Goal: Information Seeking & Learning: Learn about a topic

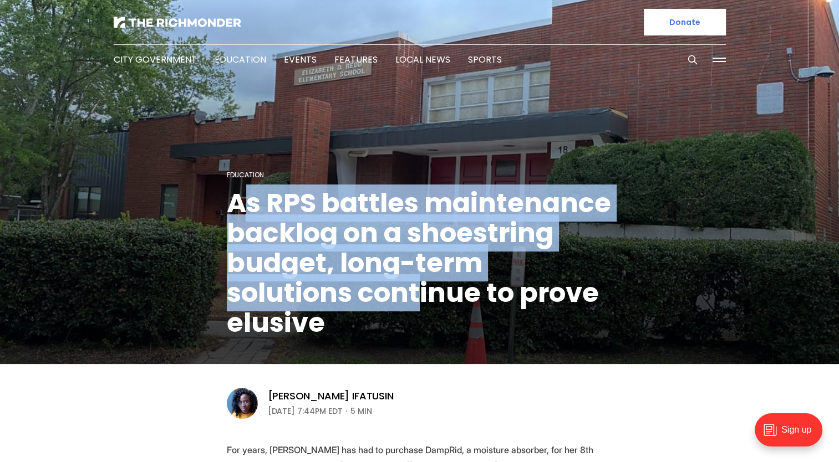
drag, startPoint x: 244, startPoint y: 214, endPoint x: 426, endPoint y: 292, distance: 197.7
click at [426, 292] on h1 "As RPS battles maintenance backlog on a shoestring budget, long-term solutions …" at bounding box center [420, 264] width 386 height 150
drag, startPoint x: 426, startPoint y: 292, endPoint x: 396, endPoint y: 298, distance: 30.1
click at [398, 298] on h1 "As RPS battles maintenance backlog on a shoestring budget, long-term solutions …" at bounding box center [420, 264] width 386 height 150
click at [403, 260] on h1 "As RPS battles maintenance backlog on a shoestring budget, long-term solutions …" at bounding box center [420, 264] width 386 height 150
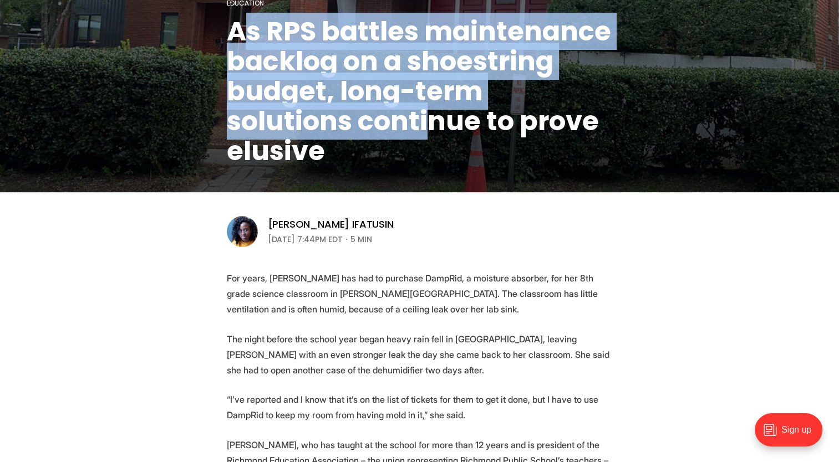
scroll to position [222, 0]
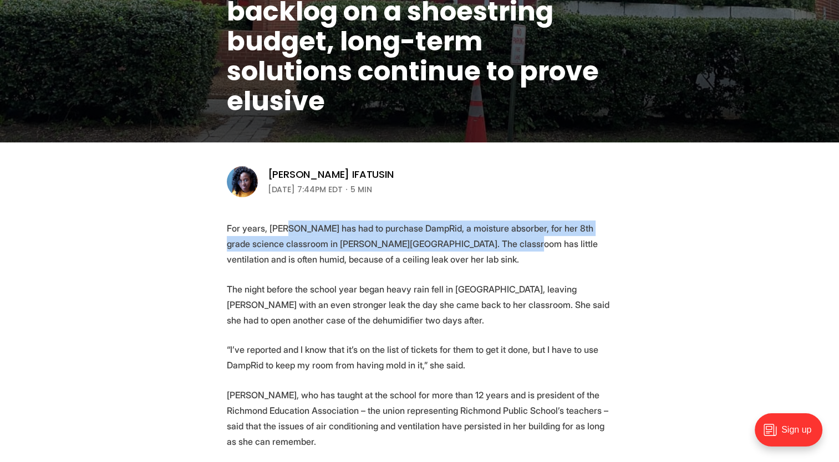
drag, startPoint x: 287, startPoint y: 222, endPoint x: 480, endPoint y: 241, distance: 194.5
click at [480, 241] on p "For years, [PERSON_NAME] has had to purchase DampRid, a moisture absorber, for …" at bounding box center [420, 244] width 386 height 47
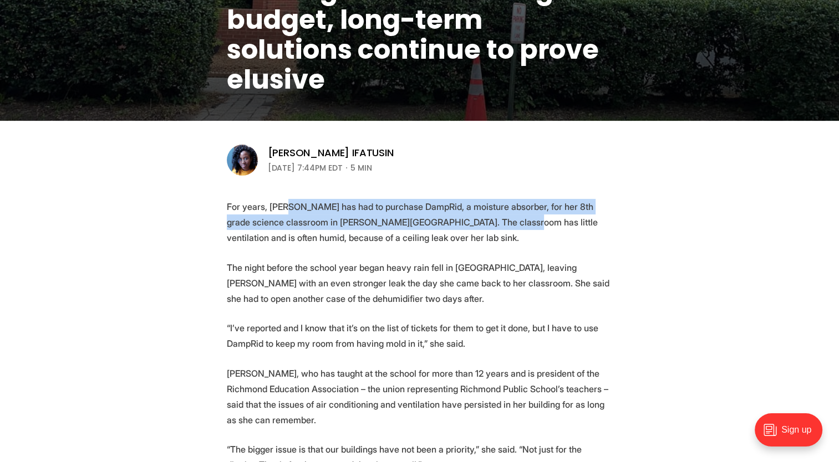
scroll to position [277, 0]
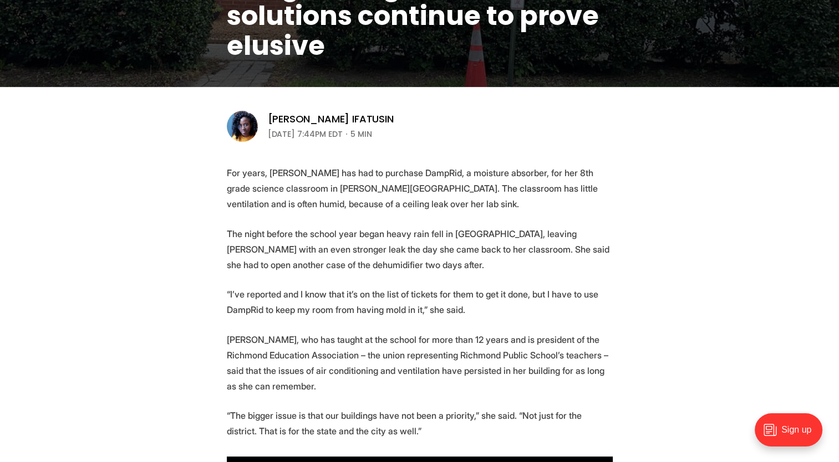
click at [394, 229] on p "The night before the school year began heavy rain fell in [GEOGRAPHIC_DATA], le…" at bounding box center [420, 249] width 386 height 47
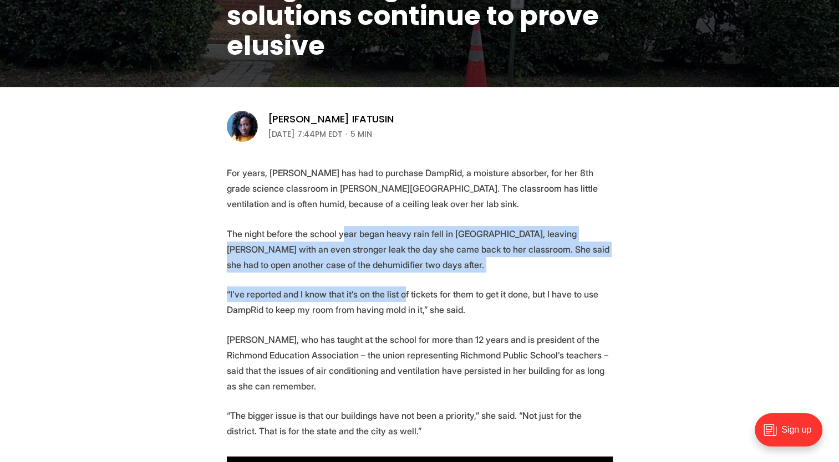
drag, startPoint x: 341, startPoint y: 236, endPoint x: 397, endPoint y: 285, distance: 74.3
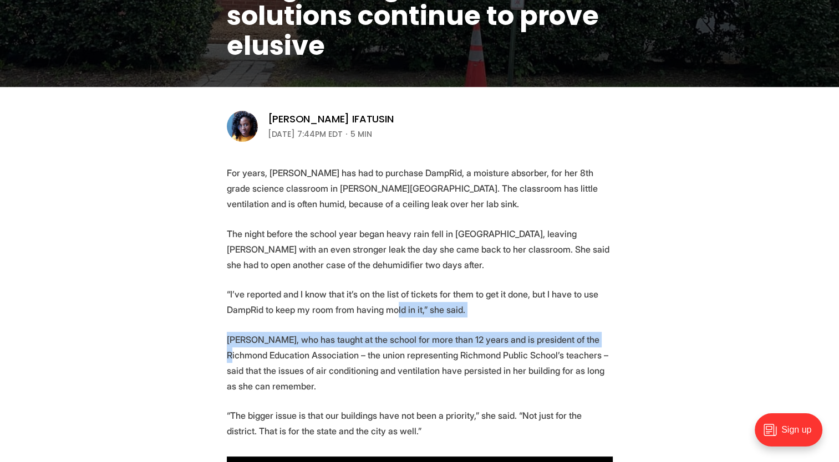
drag, startPoint x: 575, startPoint y: 338, endPoint x: 593, endPoint y: 343, distance: 18.3
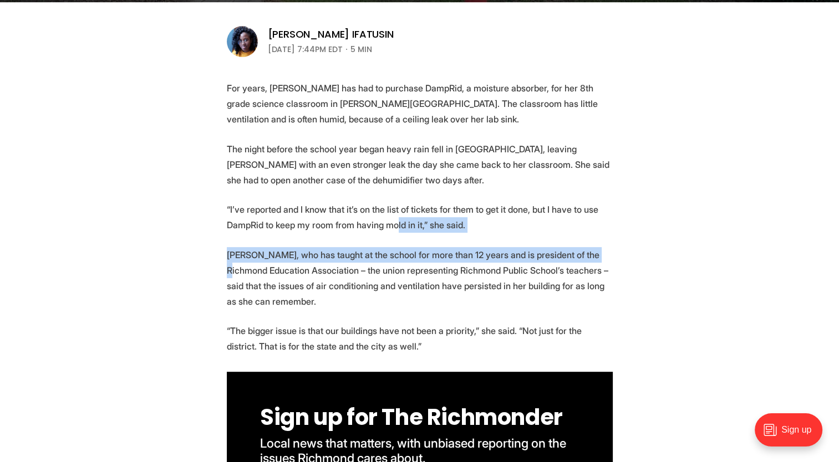
scroll to position [388, 0]
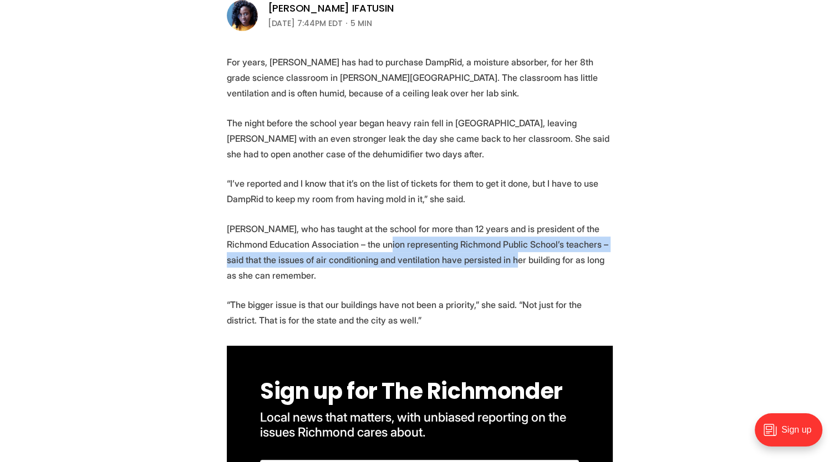
drag, startPoint x: 374, startPoint y: 238, endPoint x: 486, endPoint y: 257, distance: 113.6
click at [486, 257] on p "[PERSON_NAME], who has taught at the school for more than 12 years and is presi…" at bounding box center [420, 252] width 386 height 62
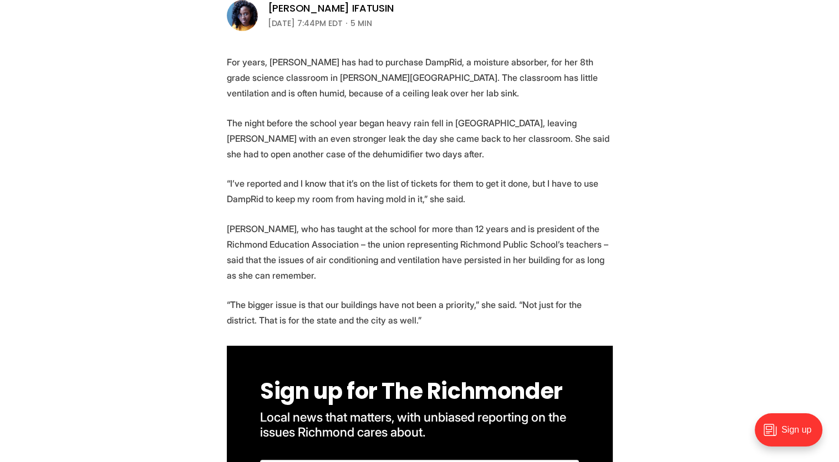
click at [380, 282] on p "[PERSON_NAME], who has taught at the school for more than 12 years and is presi…" at bounding box center [420, 252] width 386 height 62
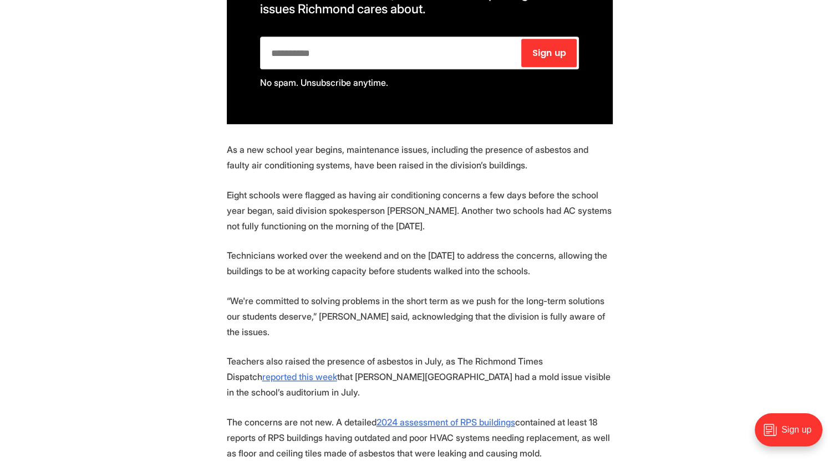
scroll to position [832, 0]
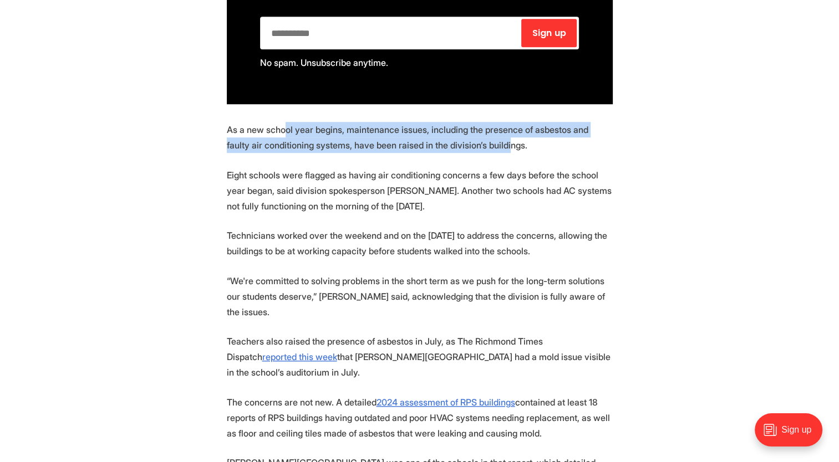
drag, startPoint x: 286, startPoint y: 130, endPoint x: 480, endPoint y: 142, distance: 193.9
click at [479, 141] on p "As a new school year begins, maintenance issues, including the presence of asbe…" at bounding box center [420, 137] width 386 height 31
drag, startPoint x: 480, startPoint y: 142, endPoint x: 402, endPoint y: 166, distance: 81.4
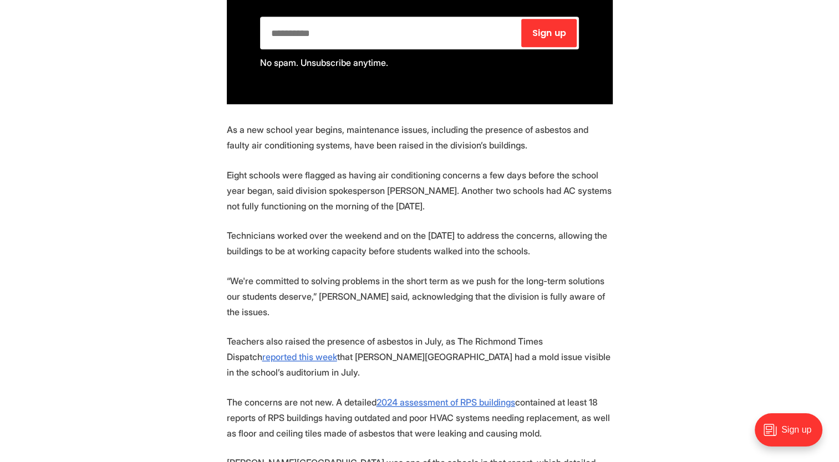
drag, startPoint x: 402, startPoint y: 166, endPoint x: 418, endPoint y: 251, distance: 85.8
click at [422, 252] on p "Technicians worked over the weekend and on the [DATE] to address the concerns, …" at bounding box center [420, 243] width 386 height 31
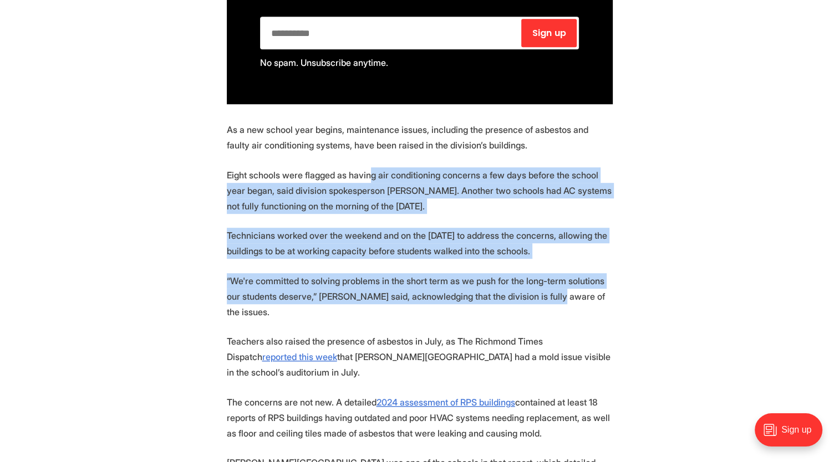
drag, startPoint x: 370, startPoint y: 173, endPoint x: 537, endPoint y: 291, distance: 204.4
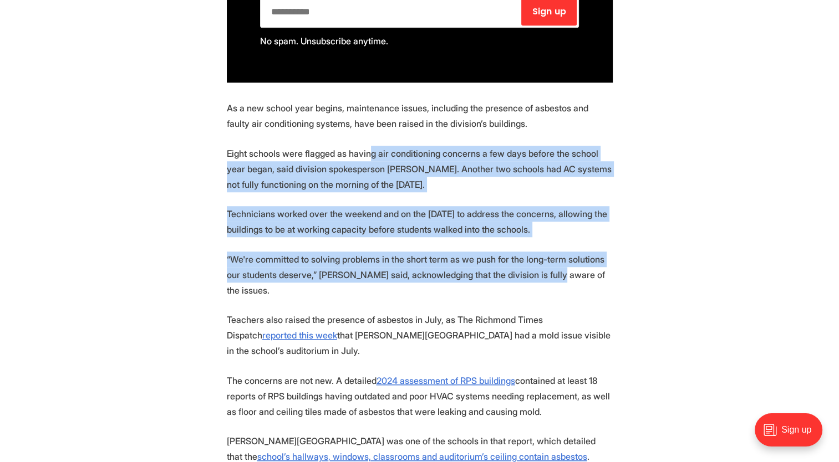
scroll to position [887, 0]
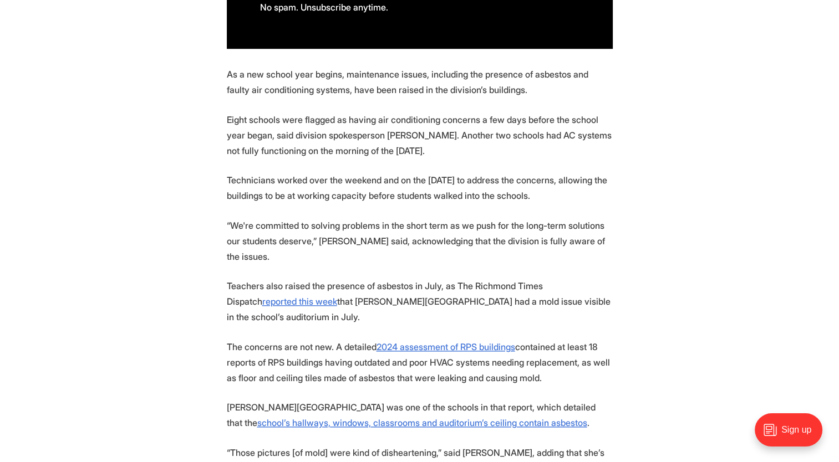
click at [524, 343] on p "The concerns are not new. A detailed 2024 assessment of RPS buildings contained…" at bounding box center [420, 362] width 386 height 47
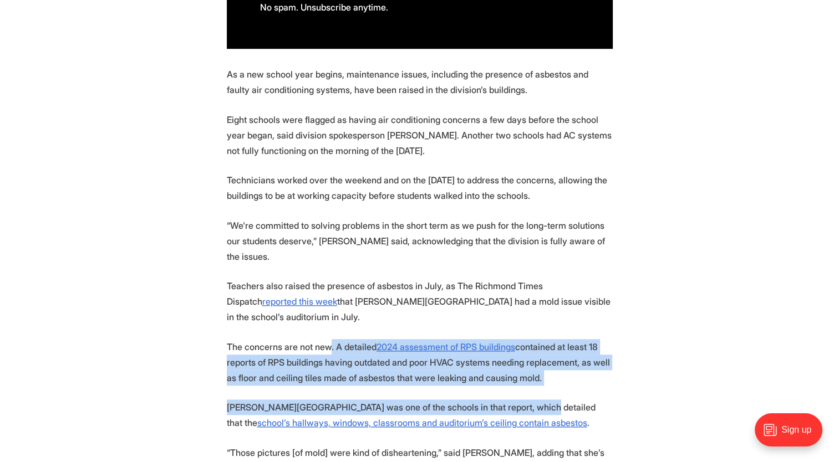
drag, startPoint x: 329, startPoint y: 329, endPoint x: 519, endPoint y: 382, distance: 196.9
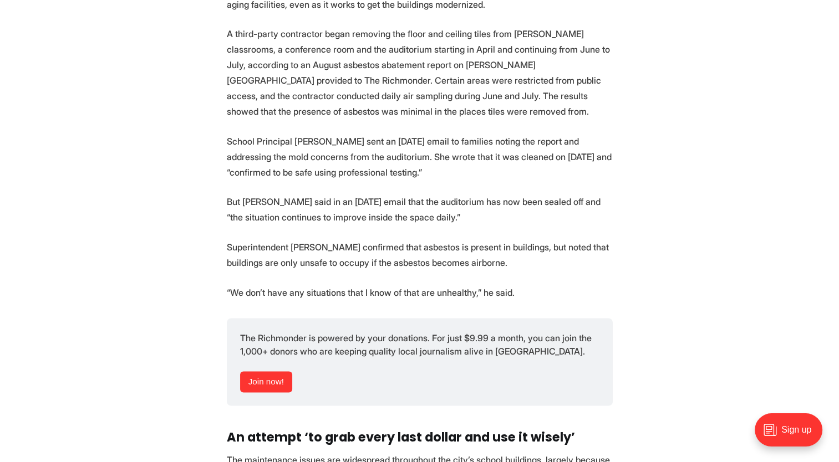
scroll to position [1996, 0]
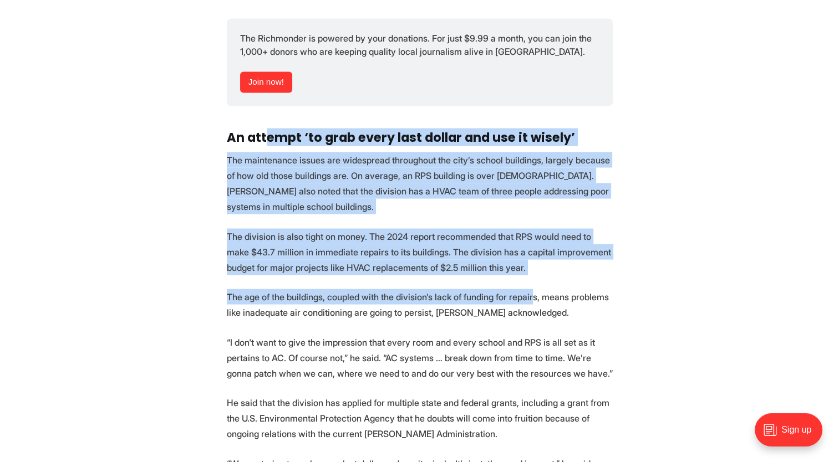
drag, startPoint x: 370, startPoint y: 159, endPoint x: 507, endPoint y: 287, distance: 187.1
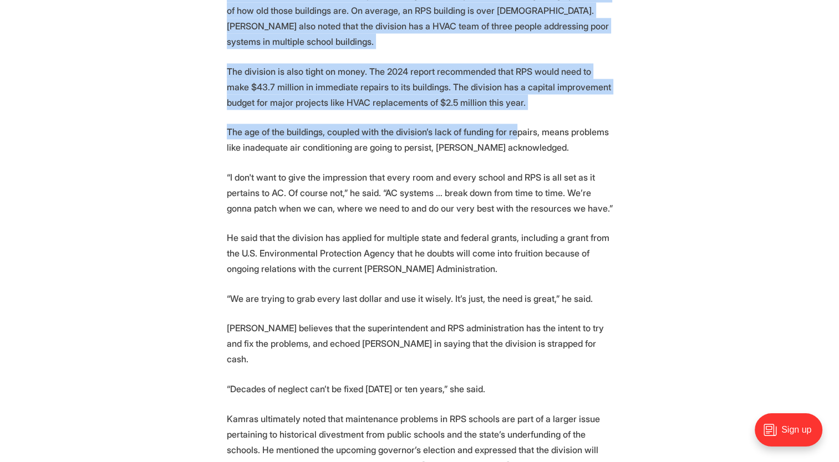
scroll to position [2162, 0]
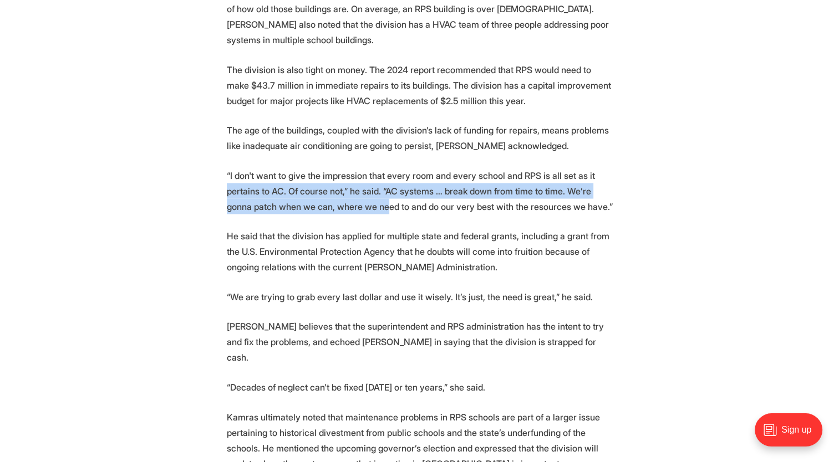
drag, startPoint x: 192, startPoint y: 174, endPoint x: 384, endPoint y: 197, distance: 193.2
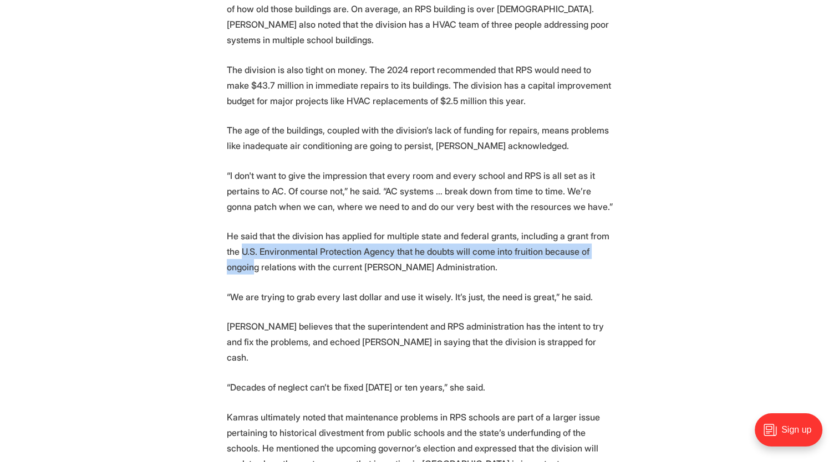
drag, startPoint x: 246, startPoint y: 238, endPoint x: 251, endPoint y: 245, distance: 8.0
click at [251, 245] on p "He said that the division has applied for multiple state and federal grants, in…" at bounding box center [420, 251] width 386 height 47
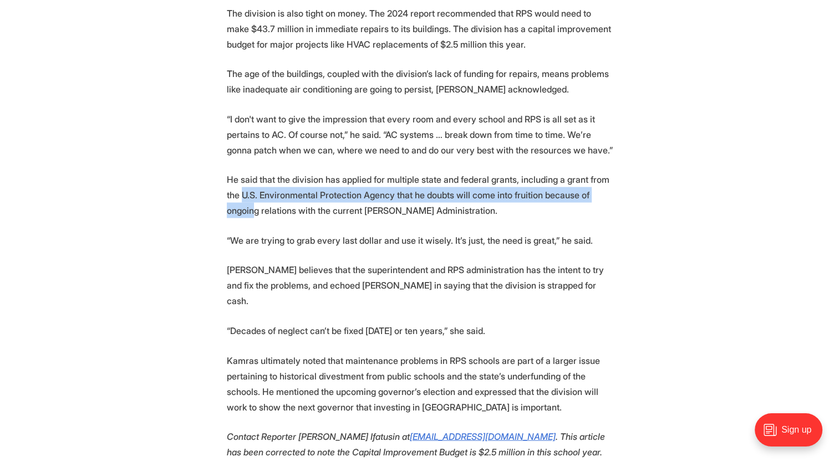
scroll to position [2218, 0]
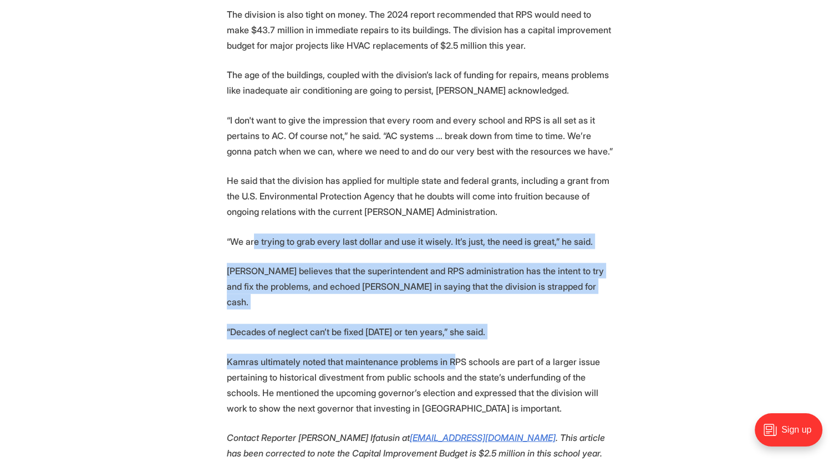
drag, startPoint x: 315, startPoint y: 227, endPoint x: 450, endPoint y: 327, distance: 167.8
drag, startPoint x: 450, startPoint y: 327, endPoint x: 441, endPoint y: 338, distance: 15.0
click at [442, 354] on p "Kamras ultimately noted that maintenance problems in RPS schools are part of a …" at bounding box center [420, 385] width 386 height 62
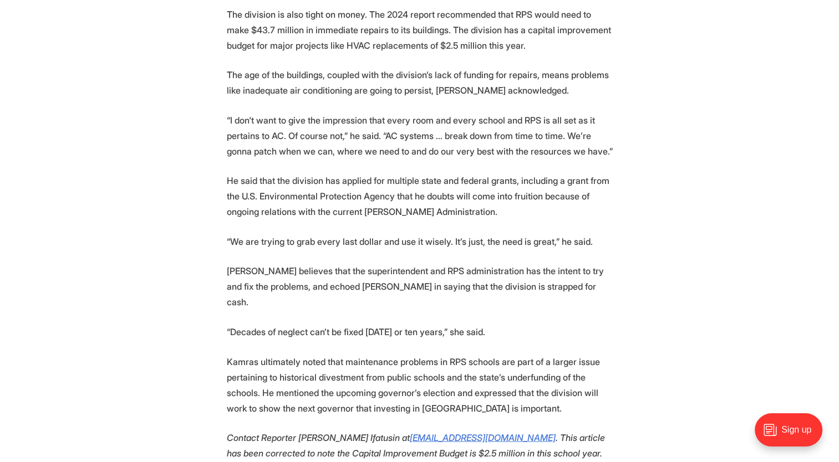
click at [428, 354] on p "Kamras ultimately noted that maintenance problems in RPS schools are part of a …" at bounding box center [420, 385] width 386 height 62
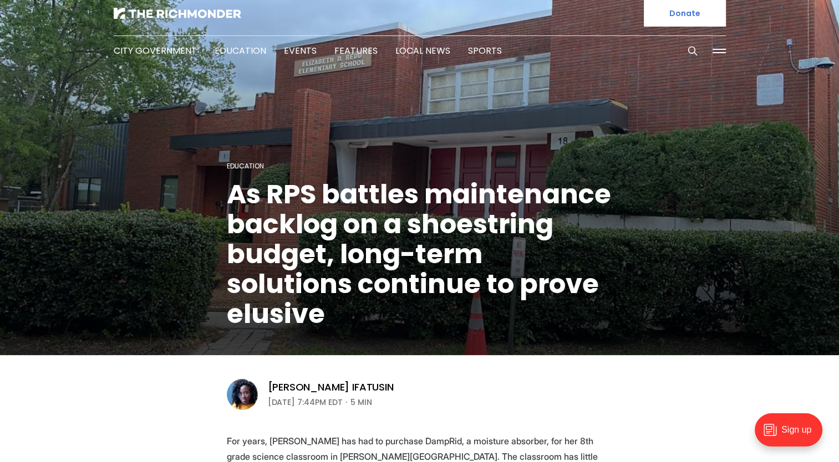
scroll to position [0, 0]
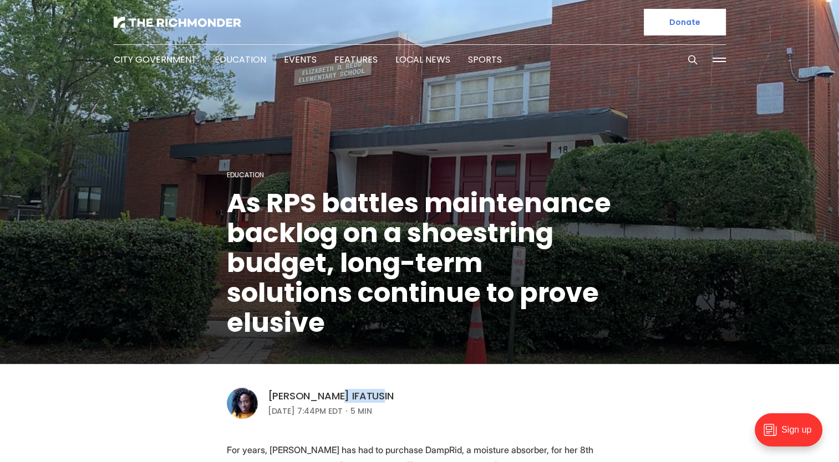
drag, startPoint x: 377, startPoint y: 396, endPoint x: 326, endPoint y: 395, distance: 51.0
click at [326, 395] on div "[PERSON_NAME] Ifatusin" at bounding box center [331, 396] width 126 height 13
copy link "Ifatusin"
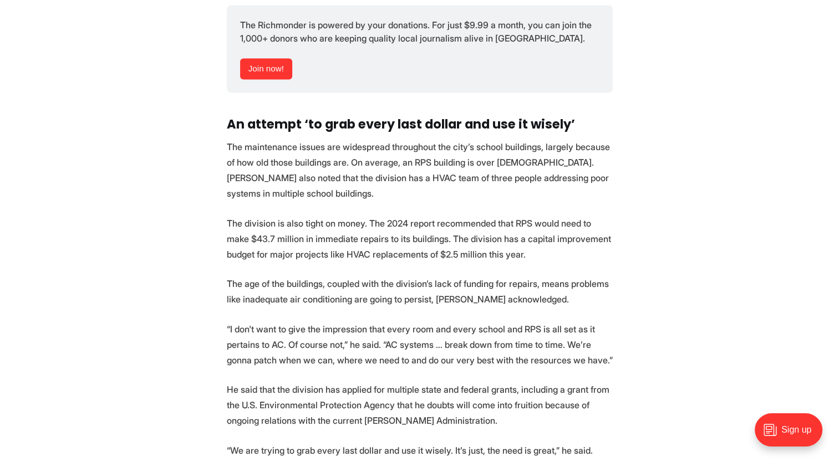
scroll to position [1996, 0]
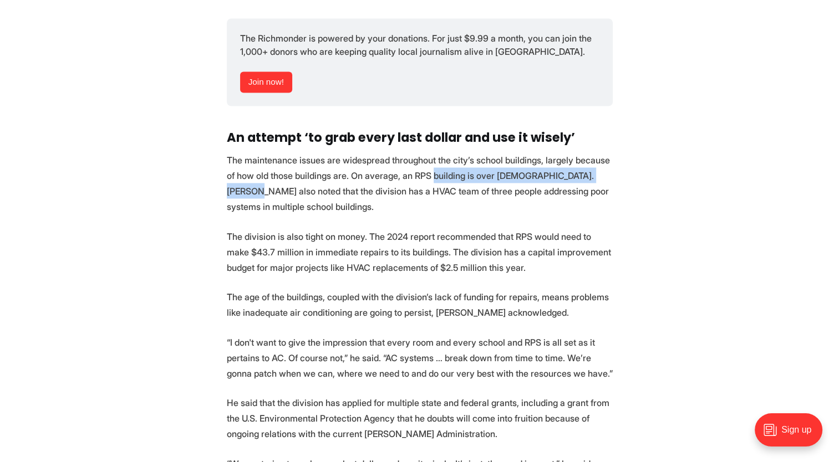
drag, startPoint x: 335, startPoint y: 187, endPoint x: 424, endPoint y: 165, distance: 90.8
drag, startPoint x: 424, startPoint y: 165, endPoint x: 424, endPoint y: 186, distance: 21.1
click at [424, 186] on p "The maintenance issues are widespread throughout the city’s school buildings, l…" at bounding box center [420, 183] width 386 height 62
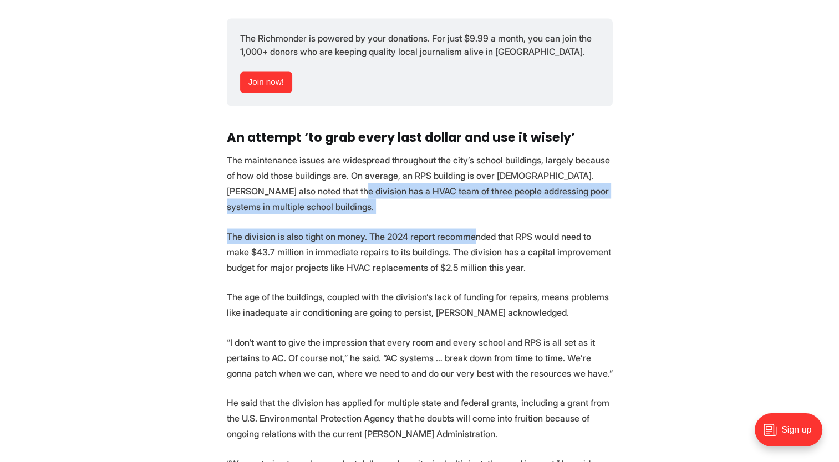
drag, startPoint x: 320, startPoint y: 174, endPoint x: 471, endPoint y: 212, distance: 155.0
drag, startPoint x: 471, startPoint y: 212, endPoint x: 384, endPoint y: 230, distance: 88.8
click at [384, 230] on p "The division is also tight on money. The 2024 report recommended that RPS would…" at bounding box center [420, 251] width 386 height 47
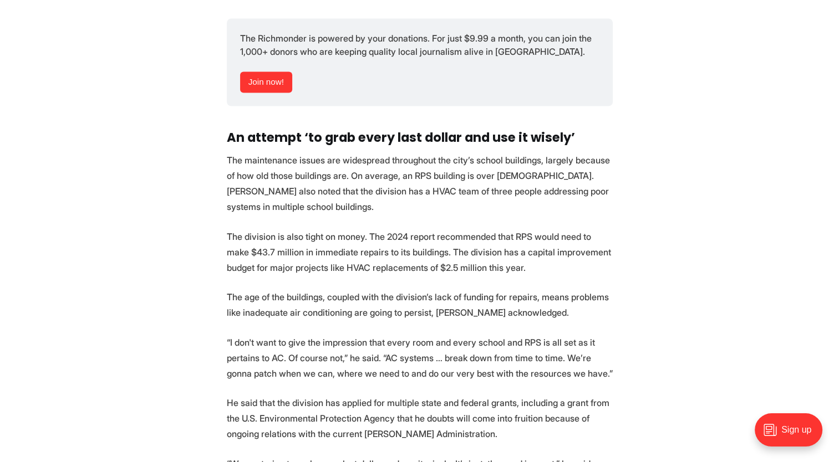
click at [355, 233] on p "The division is also tight on money. The 2024 report recommended that RPS would…" at bounding box center [420, 251] width 386 height 47
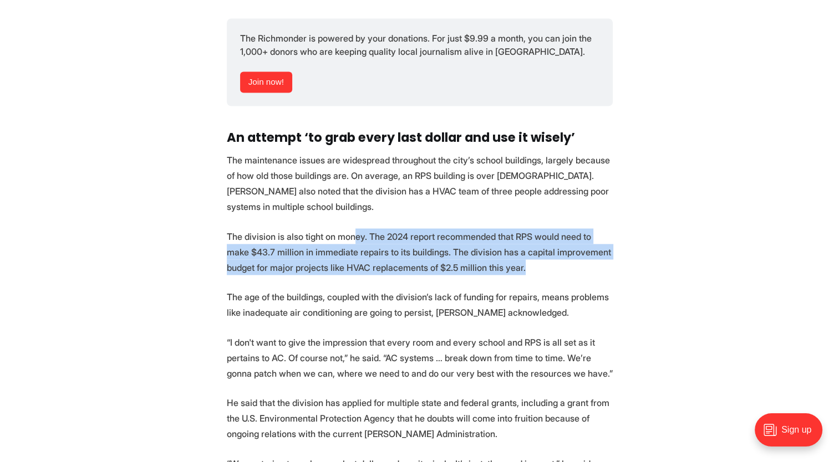
drag, startPoint x: 354, startPoint y: 226, endPoint x: 507, endPoint y: 248, distance: 155.1
click at [507, 248] on p "The division is also tight on money. The 2024 report recommended that RPS would…" at bounding box center [420, 251] width 386 height 47
click at [403, 242] on p "The division is also tight on money. The 2024 report recommended that RPS would…" at bounding box center [420, 251] width 386 height 47
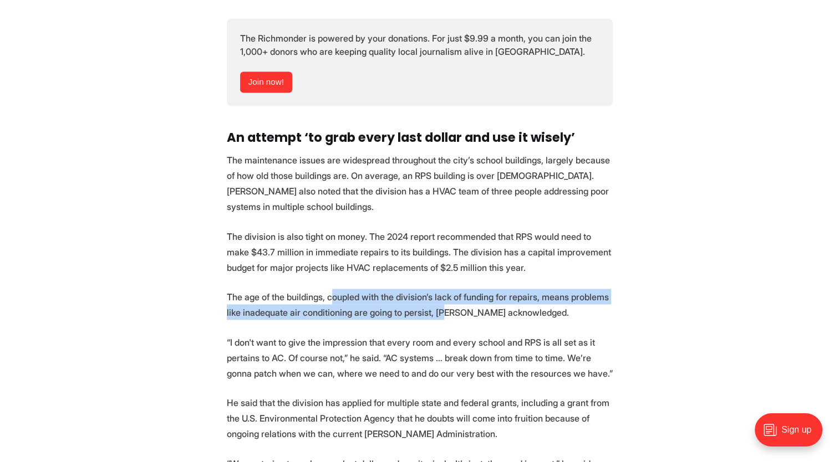
drag, startPoint x: 431, startPoint y: 298, endPoint x: 451, endPoint y: 303, distance: 20.4
click at [449, 302] on p "The age of the buildings, coupled with the division’s lack of funding for repai…" at bounding box center [420, 304] width 386 height 31
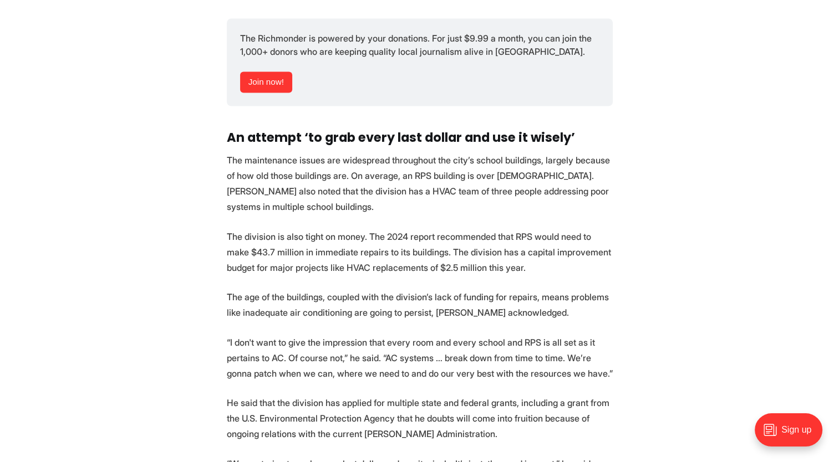
drag, startPoint x: 451, startPoint y: 303, endPoint x: 416, endPoint y: 322, distance: 40.4
click at [420, 334] on p "“I don't want to give the impression that every room and every school and RPS i…" at bounding box center [420, 357] width 386 height 47
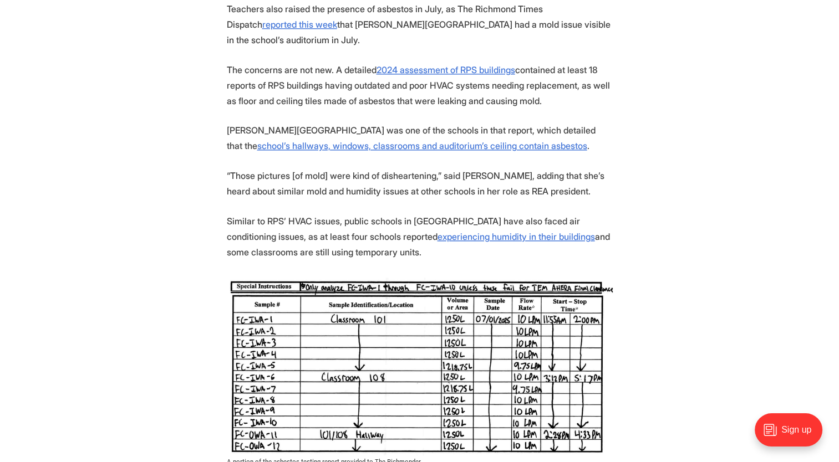
scroll to position [943, 0]
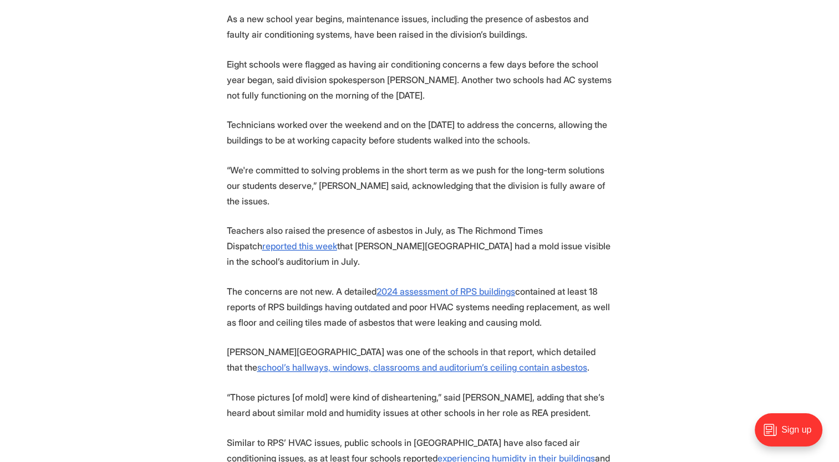
click at [334, 284] on p "The concerns are not new. A detailed 2024 assessment of RPS buildings contained…" at bounding box center [420, 307] width 386 height 47
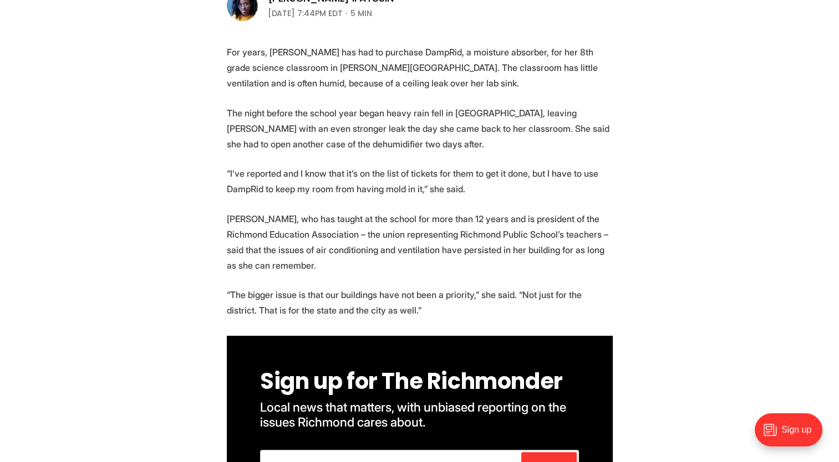
scroll to position [388, 0]
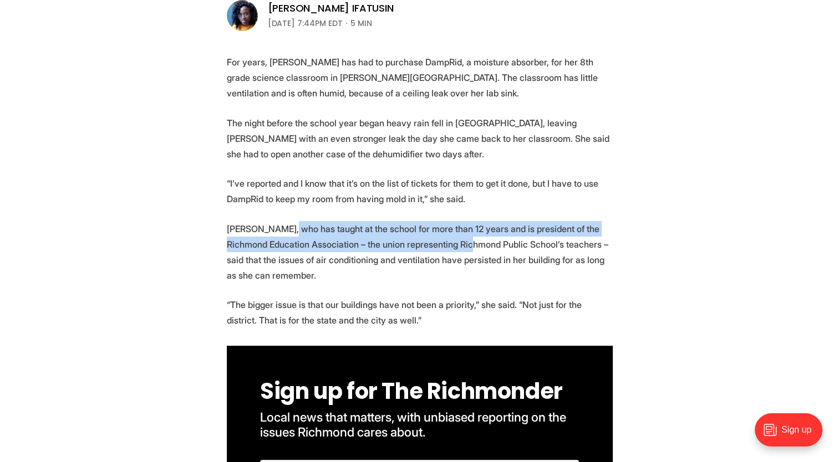
drag, startPoint x: 286, startPoint y: 225, endPoint x: 464, endPoint y: 251, distance: 179.9
click at [464, 251] on p "[PERSON_NAME], who has taught at the school for more than 12 years and is presi…" at bounding box center [420, 252] width 386 height 62
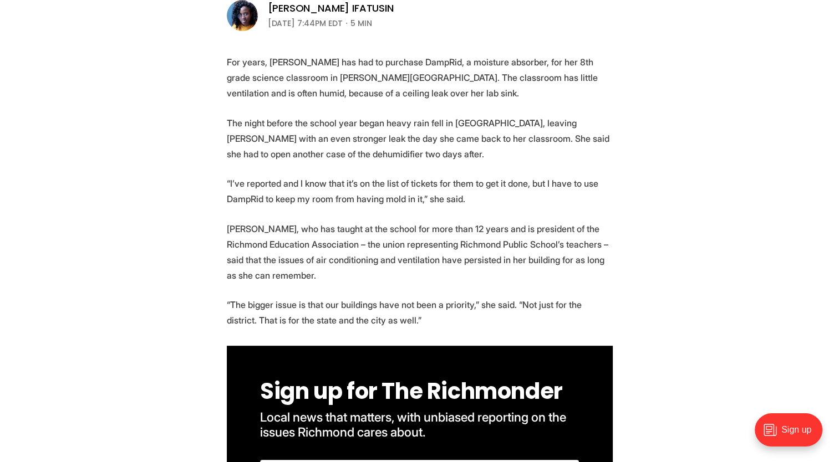
drag, startPoint x: 464, startPoint y: 251, endPoint x: 465, endPoint y: 272, distance: 21.1
click at [465, 272] on p "[PERSON_NAME], who has taught at the school for more than 12 years and is presi…" at bounding box center [420, 252] width 386 height 62
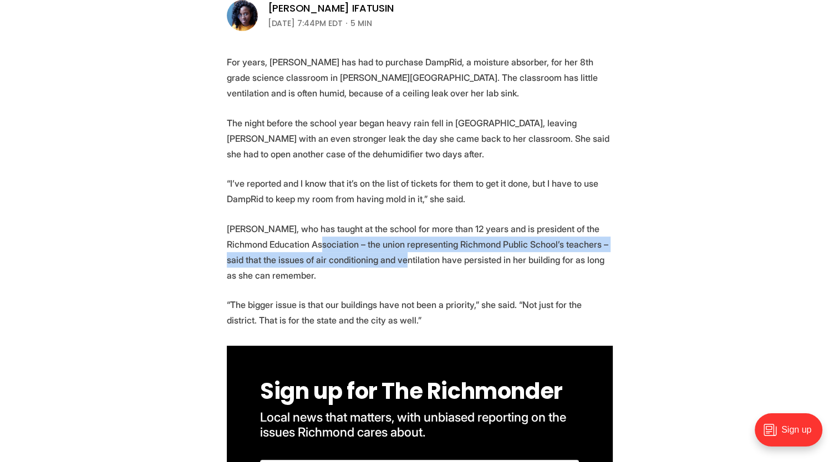
drag, startPoint x: 321, startPoint y: 249, endPoint x: 395, endPoint y: 265, distance: 75.4
click at [393, 265] on p "[PERSON_NAME], who has taught at the school for more than 12 years and is presi…" at bounding box center [420, 252] width 386 height 62
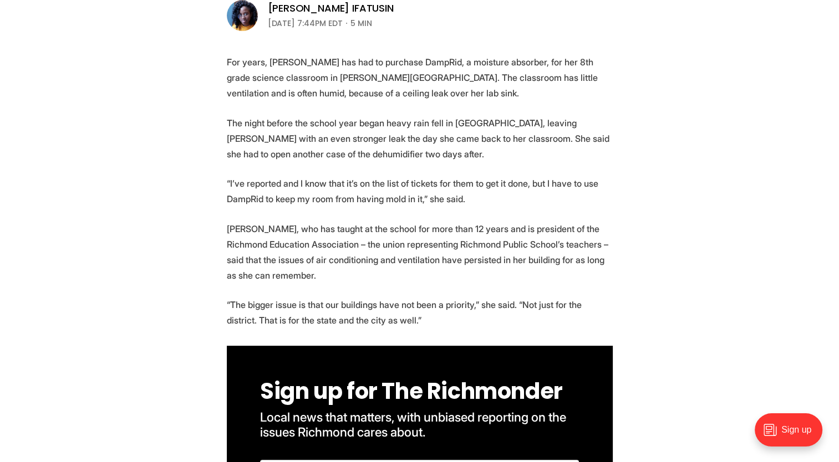
drag, startPoint x: 395, startPoint y: 265, endPoint x: 389, endPoint y: 287, distance: 23.0
